Goal: Task Accomplishment & Management: Use online tool/utility

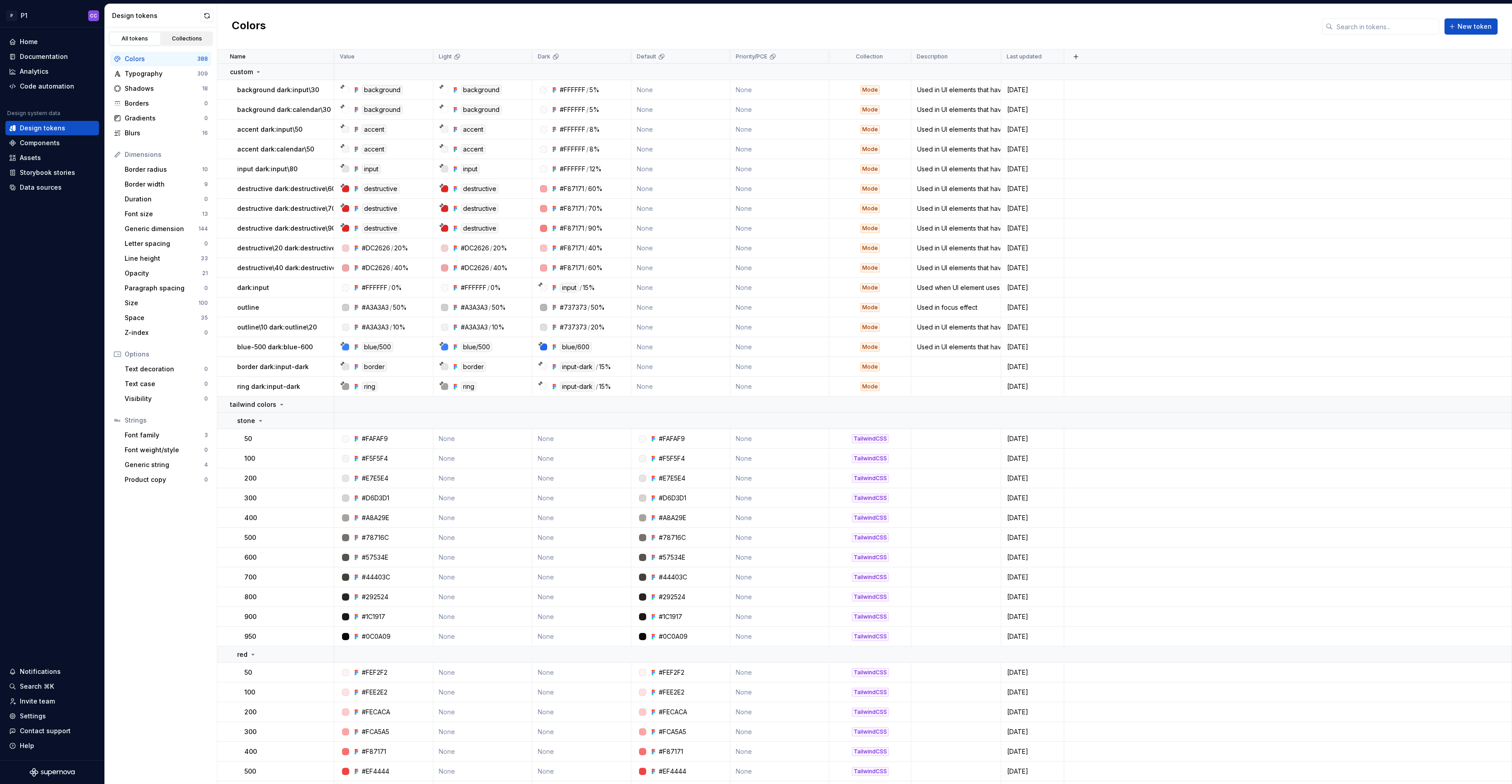
click at [178, 40] on div "Collections" at bounding box center [187, 38] width 45 height 7
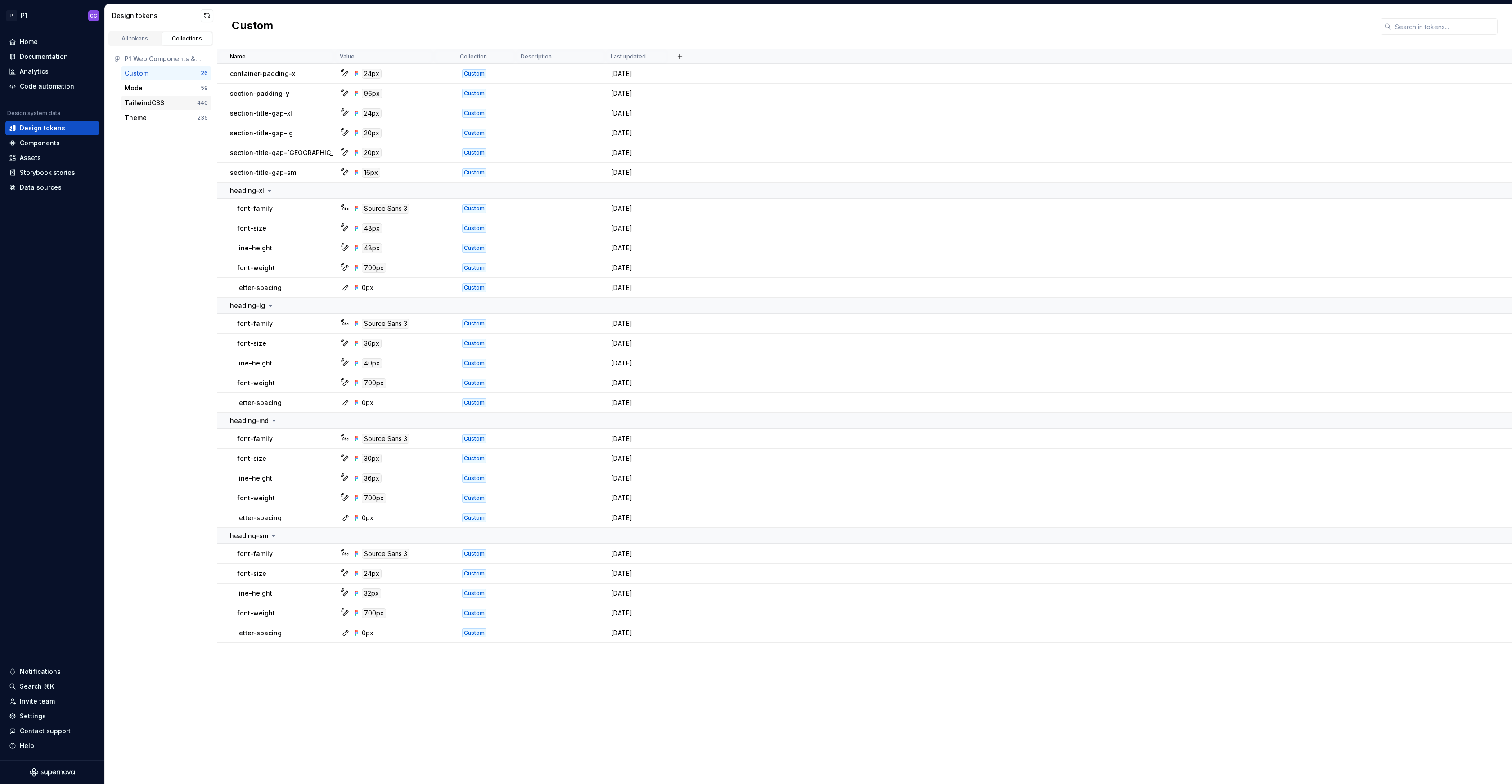
click at [138, 101] on div "TailwindCSS" at bounding box center [144, 102] width 40 height 9
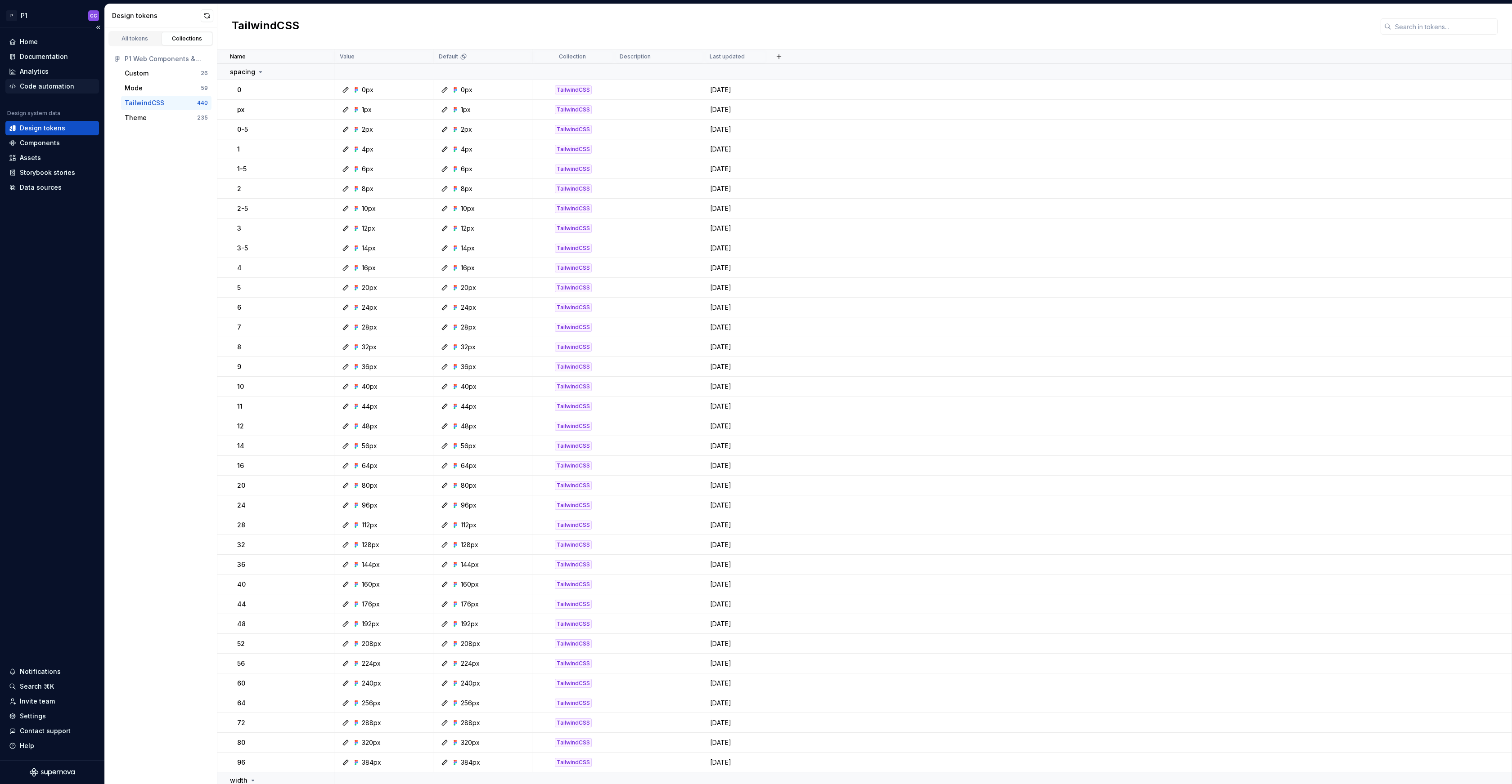
click at [42, 84] on div "Code automation" at bounding box center [47, 86] width 54 height 9
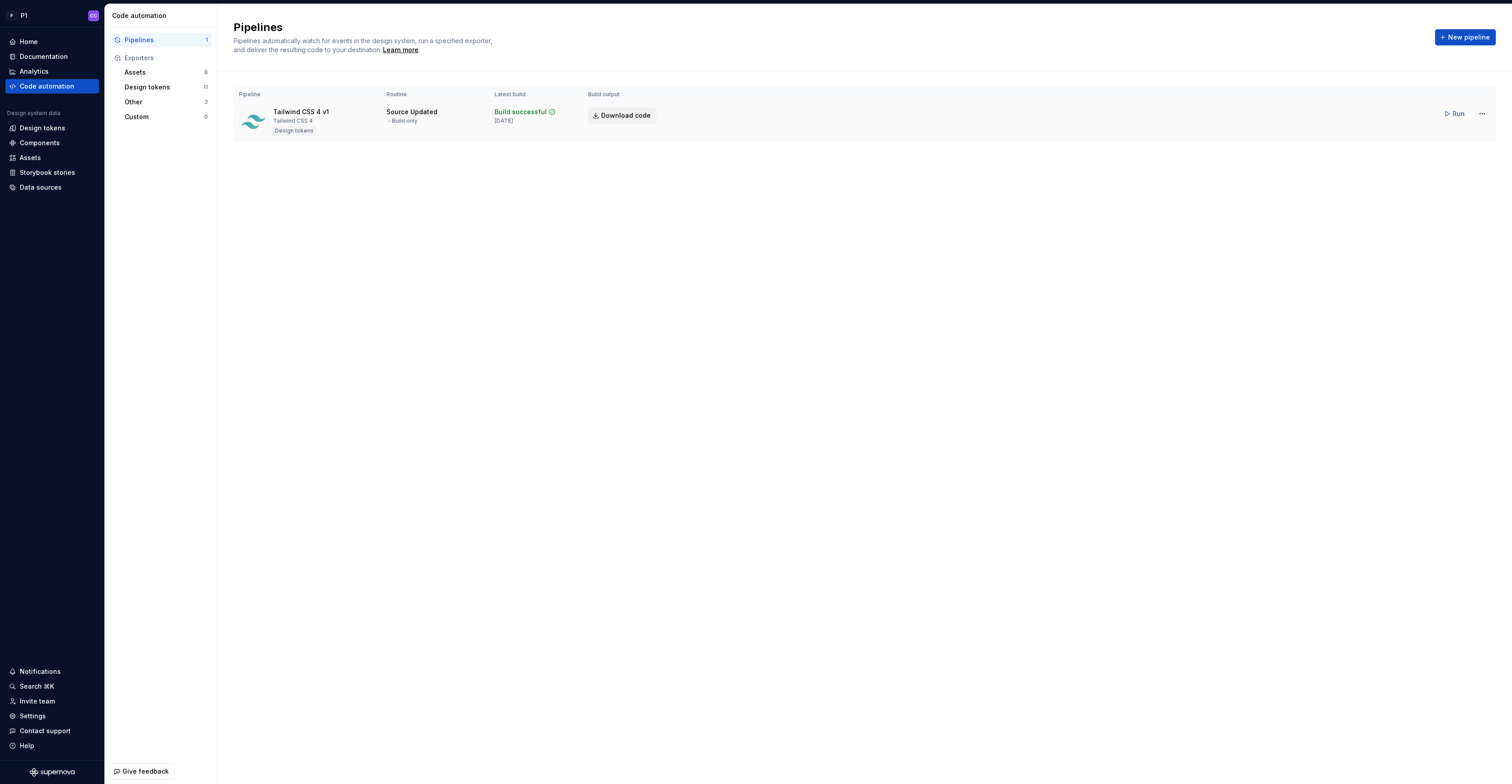
click at [623, 117] on span "Download code" at bounding box center [625, 115] width 49 height 9
click at [1482, 115] on html "P P1 CC Home Documentation Analytics Code automation Design system data Design …" at bounding box center [756, 392] width 1512 height 784
click at [1303, 118] on html "P P1 CC Home Documentation Analytics Code automation Design system data Design …" at bounding box center [756, 392] width 1512 height 784
click at [443, 119] on div "Source Updated → Build only" at bounding box center [435, 117] width 97 height 17
click at [401, 113] on div "Source Updated" at bounding box center [411, 112] width 51 height 9
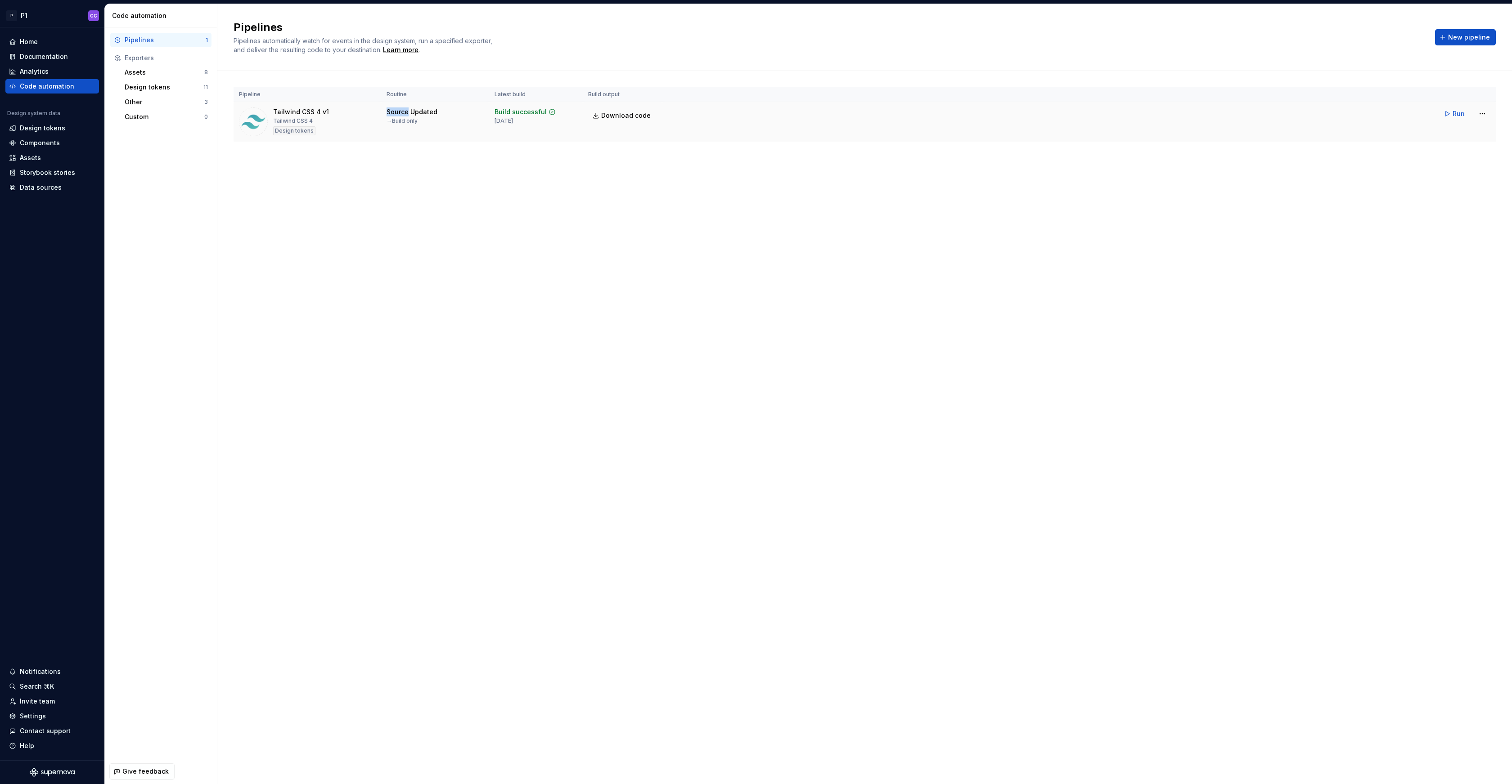
click at [401, 113] on div "Source Updated" at bounding box center [411, 112] width 51 height 9
click at [420, 113] on div "Source Updated" at bounding box center [411, 112] width 51 height 9
click at [630, 114] on span "Download code" at bounding box center [625, 115] width 49 height 9
